Goal: Entertainment & Leisure: Consume media (video, audio)

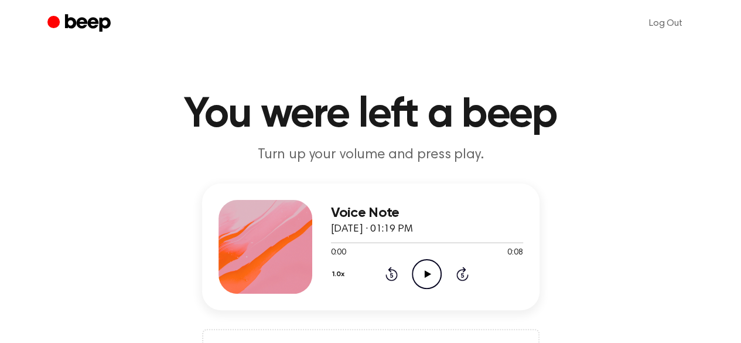
click at [428, 269] on icon "Play Audio" at bounding box center [427, 274] width 30 height 30
click at [434, 274] on icon "Play Audio" at bounding box center [427, 274] width 30 height 30
click at [433, 272] on icon "Play Audio" at bounding box center [427, 274] width 30 height 30
click at [427, 271] on icon "Play Audio" at bounding box center [427, 274] width 30 height 30
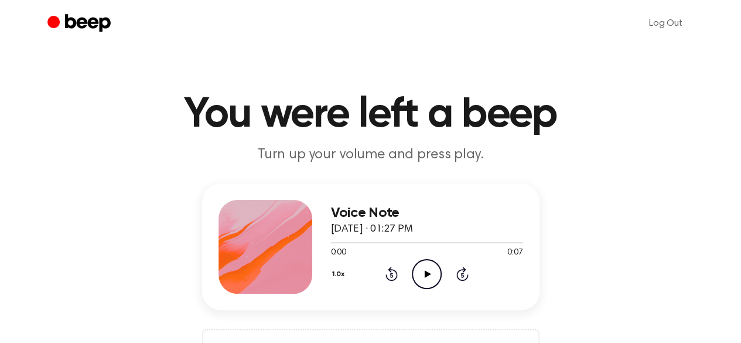
click at [427, 273] on icon at bounding box center [428, 274] width 6 height 8
click at [422, 270] on icon "Play Audio" at bounding box center [427, 274] width 30 height 30
